Goal: Check status: Check status

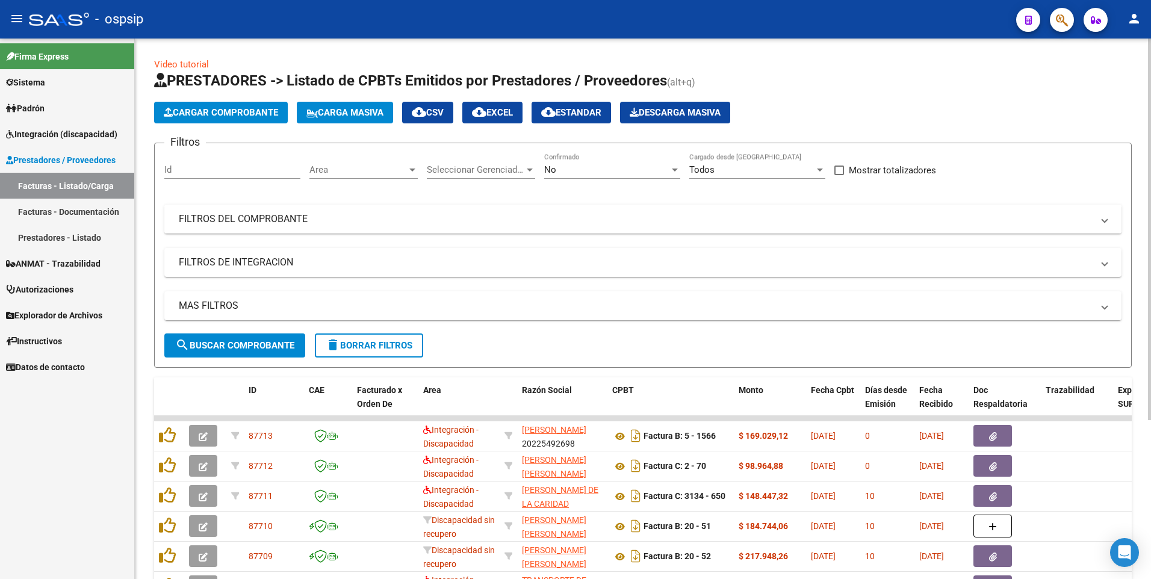
click at [277, 207] on mat-expansion-panel-header "FILTROS DEL COMPROBANTE" at bounding box center [642, 219] width 957 height 29
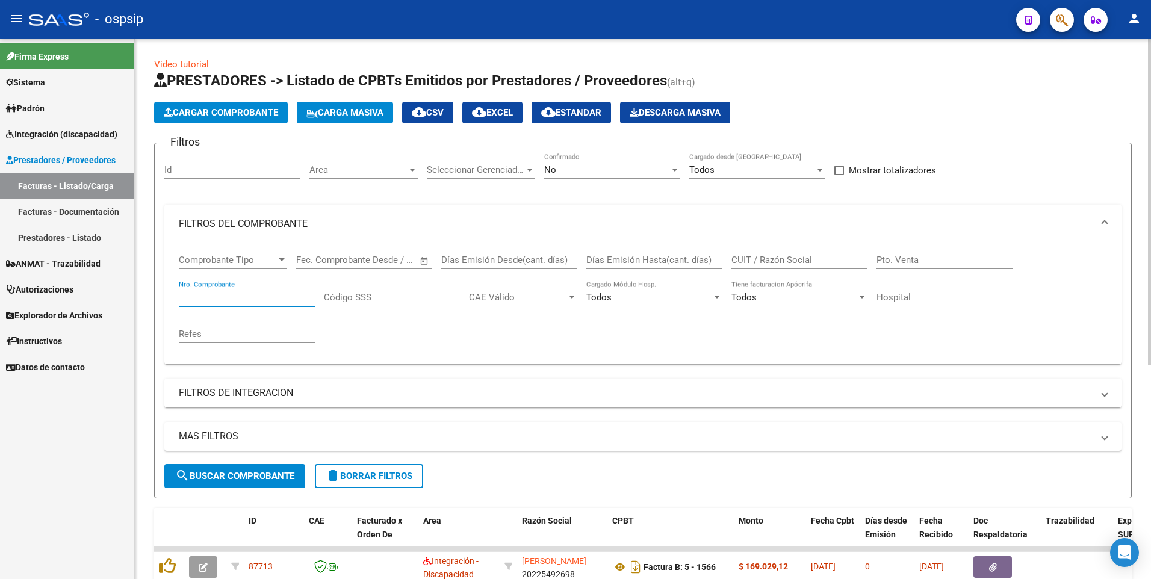
click at [259, 299] on input "Nro. Comprobante" at bounding box center [247, 297] width 136 height 11
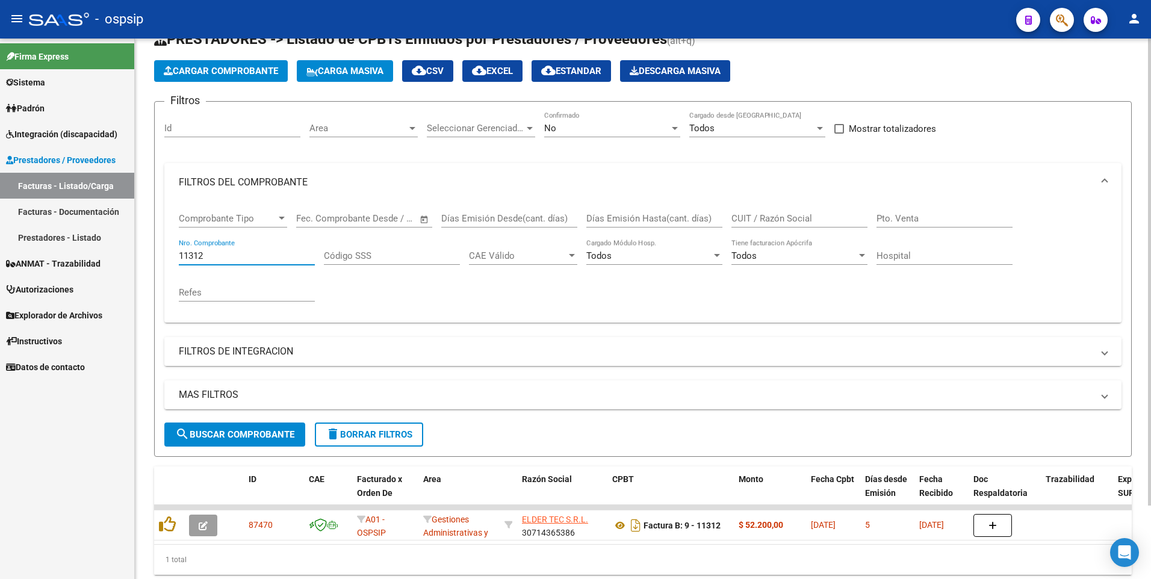
scroll to position [85, 0]
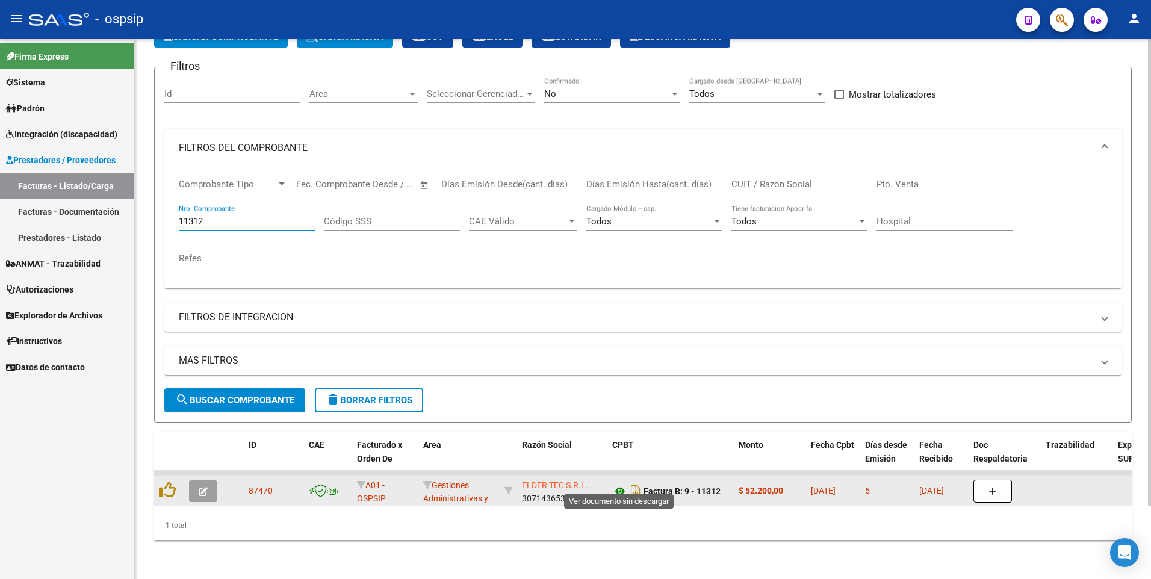
type input "11312"
click at [619, 484] on icon at bounding box center [620, 491] width 16 height 14
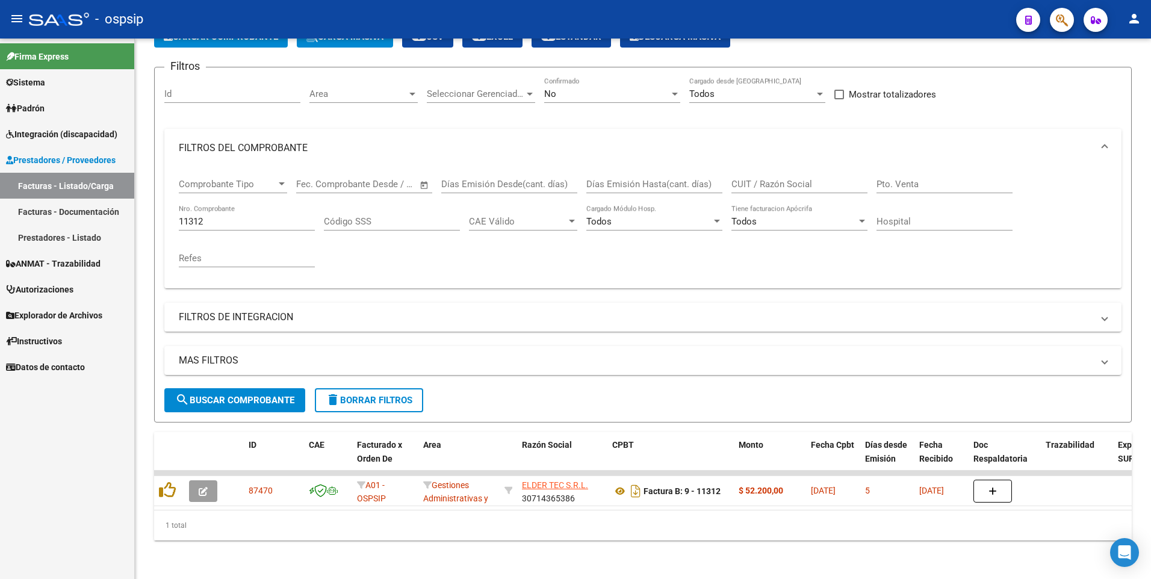
click at [30, 287] on span "Autorizaciones" at bounding box center [39, 289] width 67 height 13
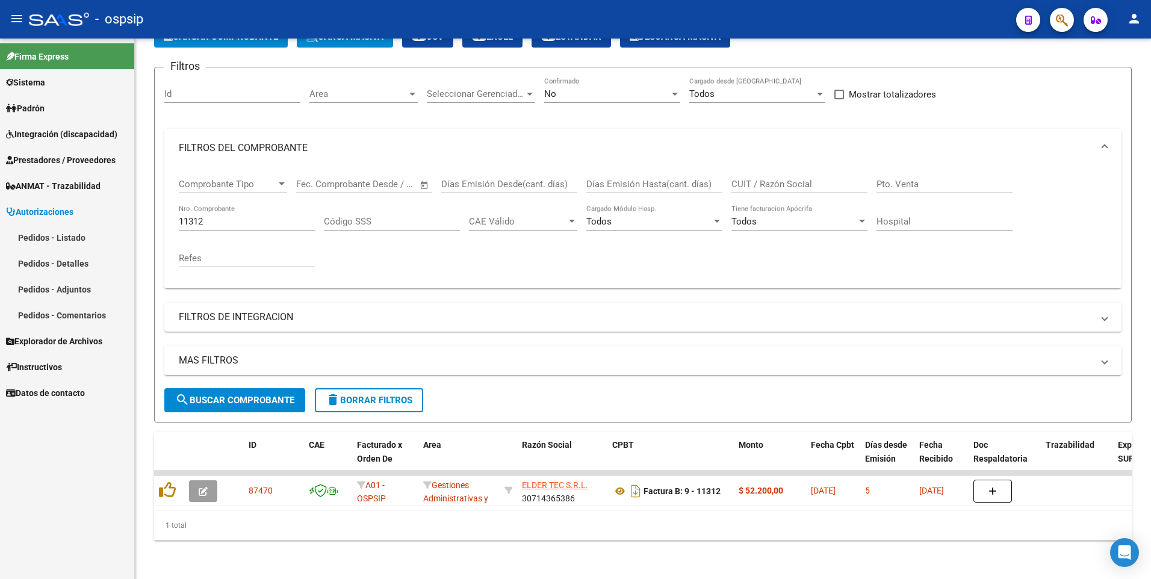
click at [34, 240] on link "Pedidos - Listado" at bounding box center [67, 238] width 134 height 26
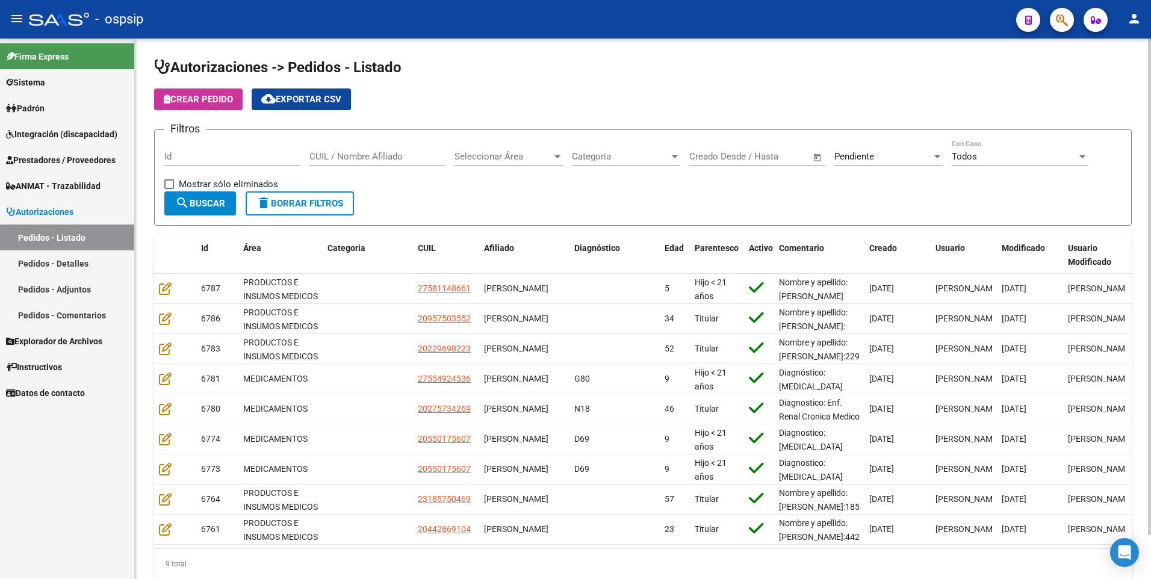
click at [215, 149] on div "Id" at bounding box center [232, 153] width 136 height 26
type input "6589"
click at [461, 150] on div "Seleccionar Área Seleccionar Área" at bounding box center [509, 153] width 108 height 26
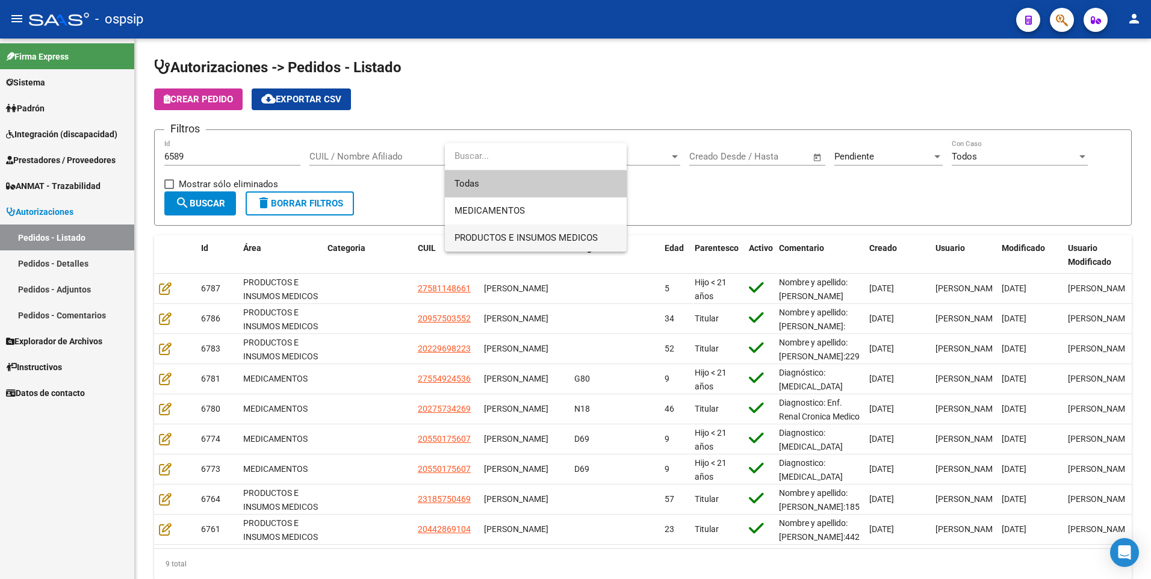
click at [479, 240] on span "PRODUCTOS E INSUMOS MEDICOS" at bounding box center [526, 237] width 143 height 11
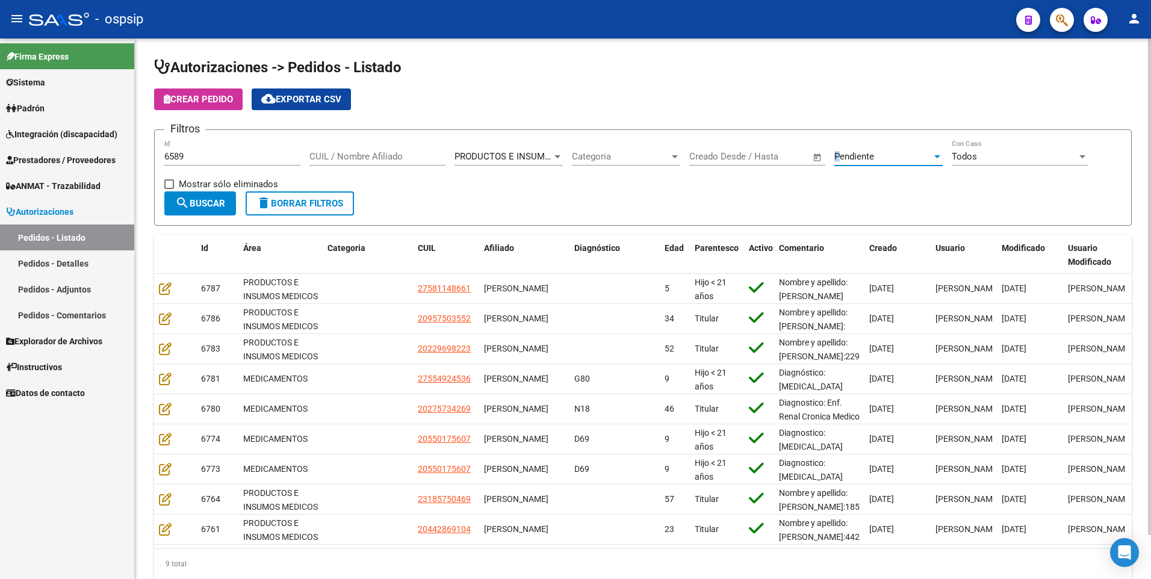
click at [837, 160] on span "Pendiente" at bounding box center [854, 156] width 40 height 11
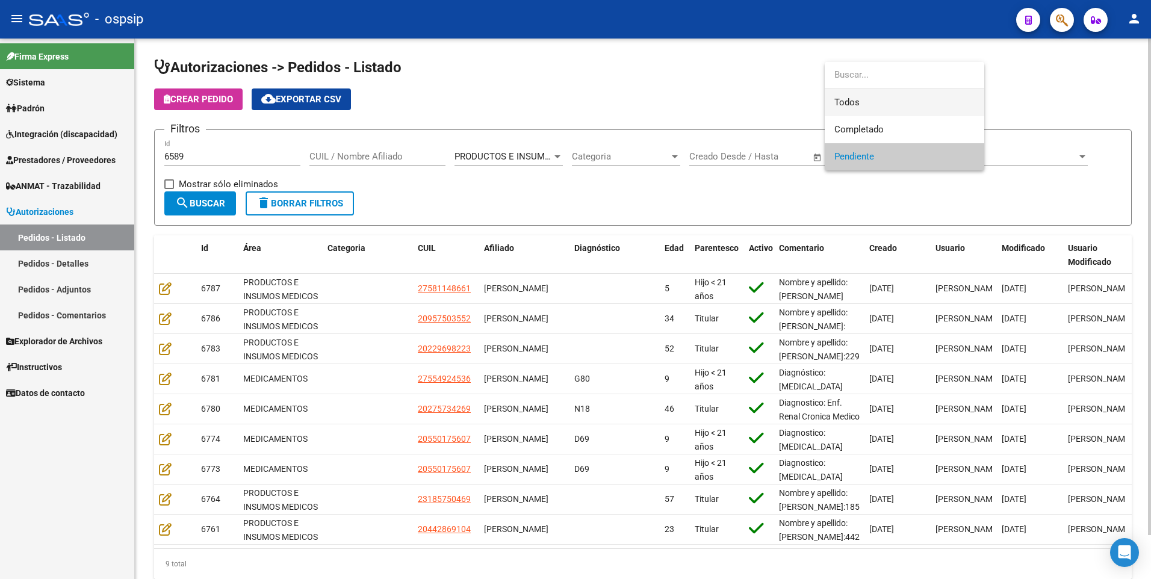
drag, startPoint x: 837, startPoint y: 160, endPoint x: 834, endPoint y: 96, distance: 63.9
click at [834, 96] on span "Todos" at bounding box center [904, 102] width 140 height 27
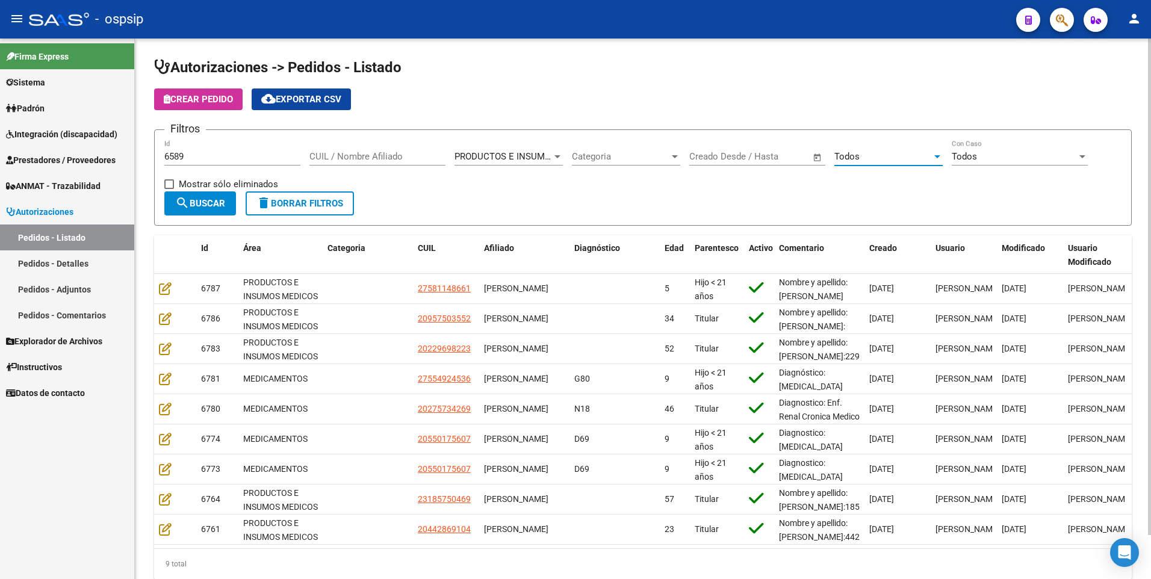
click at [220, 205] on span "search Buscar" at bounding box center [200, 203] width 50 height 11
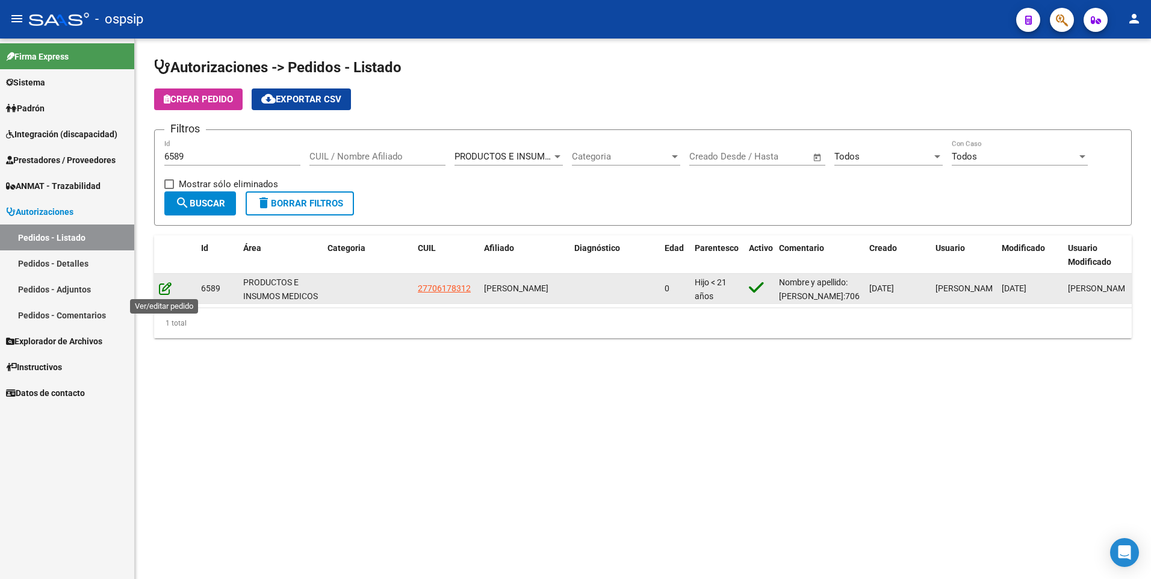
click at [160, 291] on icon at bounding box center [165, 288] width 13 height 13
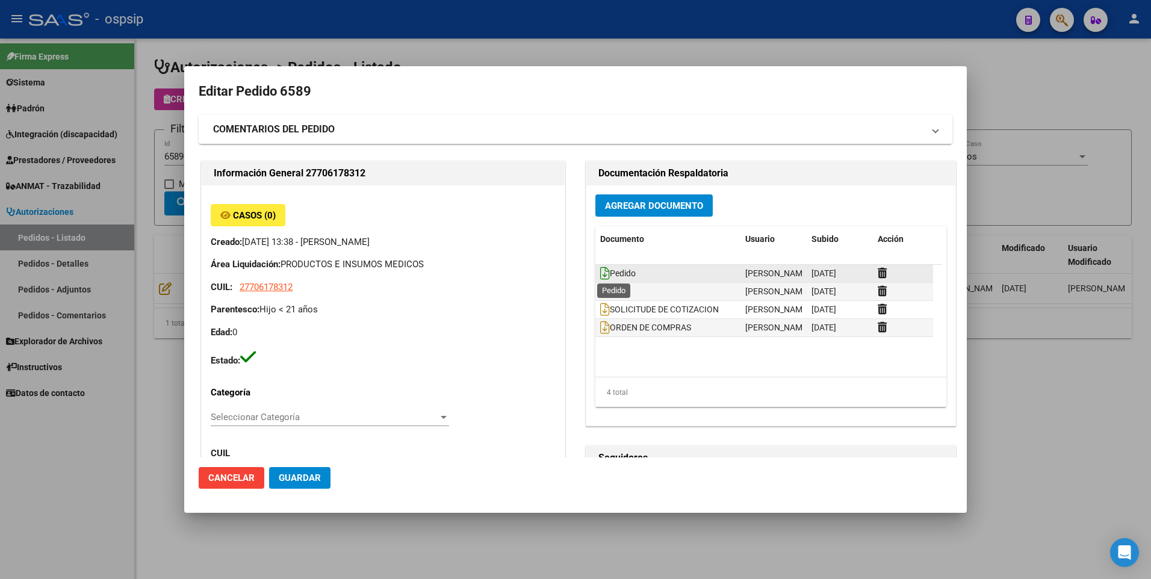
click at [600, 275] on icon at bounding box center [605, 273] width 10 height 13
click at [601, 327] on icon at bounding box center [605, 327] width 10 height 13
click at [1034, 69] on div at bounding box center [575, 289] width 1151 height 579
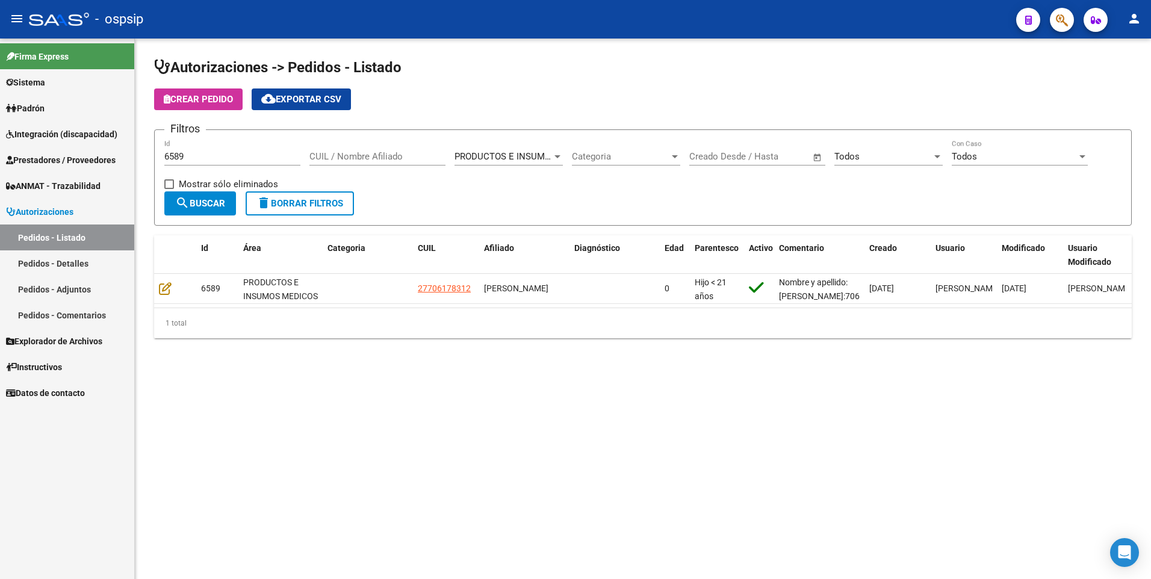
click at [1031, 82] on app-list-header "Autorizaciones -> Pedidos - Listado Crear Pedido cloud_download Exportar CSV Fi…" at bounding box center [643, 142] width 978 height 168
